Goal: Understand process/instructions

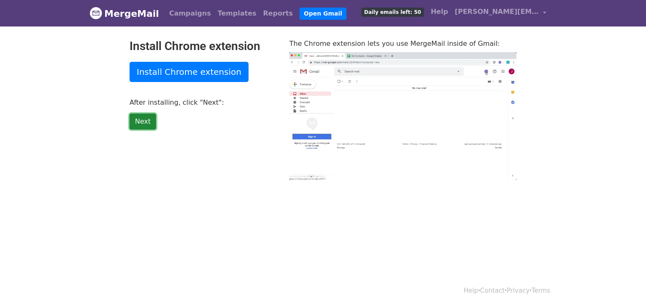
click at [141, 118] on link "Next" at bounding box center [143, 122] width 26 height 16
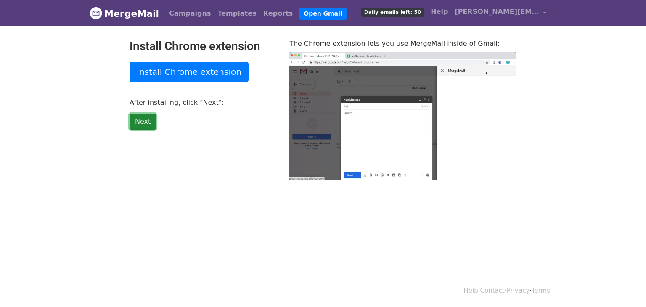
type input "17.49"
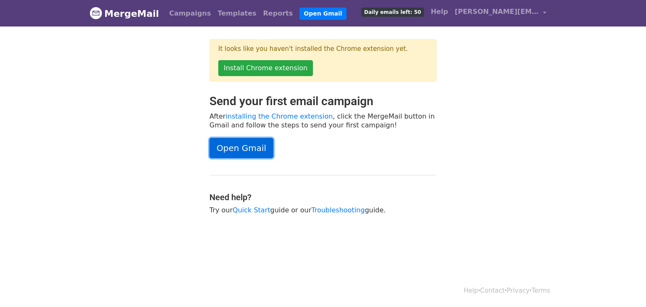
click at [256, 146] on link "Open Gmail" at bounding box center [241, 148] width 64 height 20
click at [145, 15] on link "MergeMail" at bounding box center [124, 14] width 69 height 18
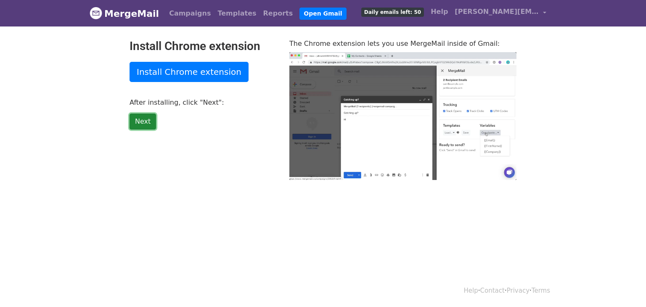
click at [138, 125] on link "Next" at bounding box center [143, 122] width 26 height 16
type input "6.96"
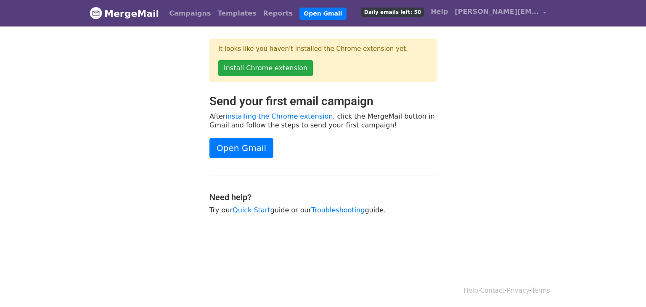
click at [92, 13] on img at bounding box center [96, 13] width 13 height 13
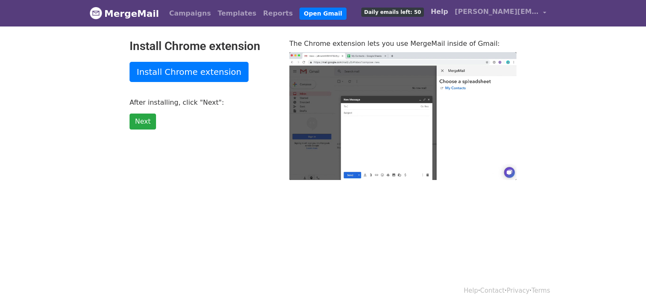
click at [442, 10] on link "Help" at bounding box center [439, 11] width 24 height 17
type input "58.91"
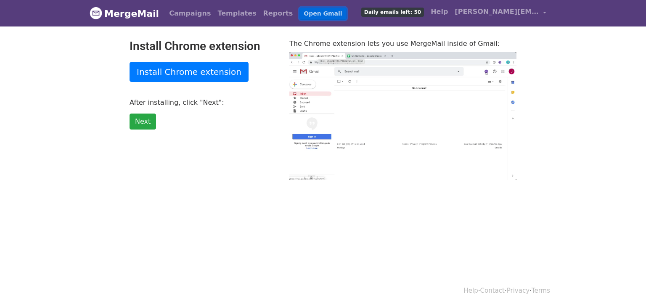
click at [299, 14] on link "Open Gmail" at bounding box center [322, 14] width 47 height 12
type input "19.2"
